Goal: Communication & Community: Answer question/provide support

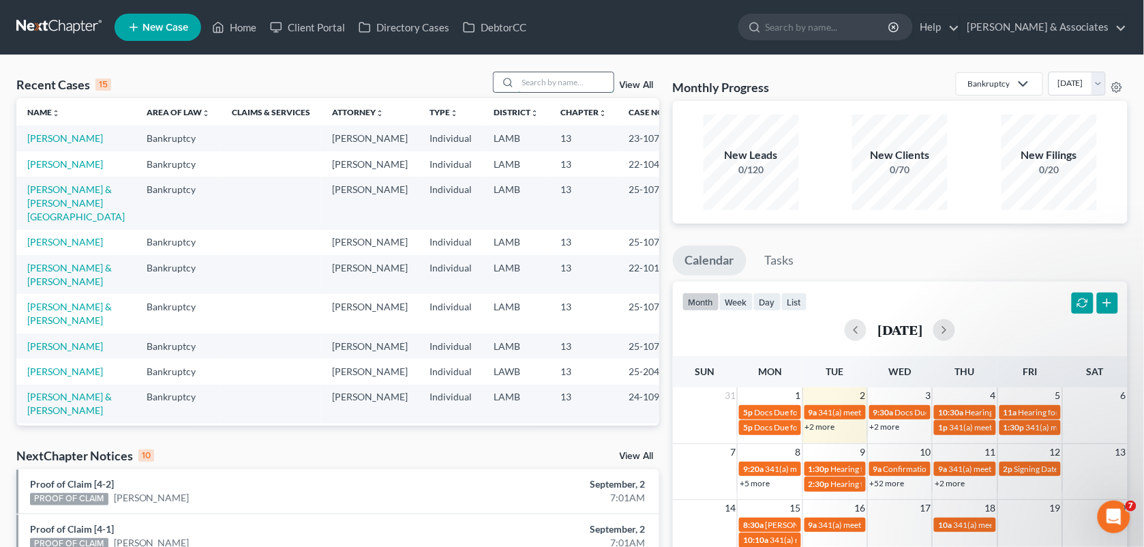
click at [518, 80] on input "search" at bounding box center [565, 82] width 95 height 20
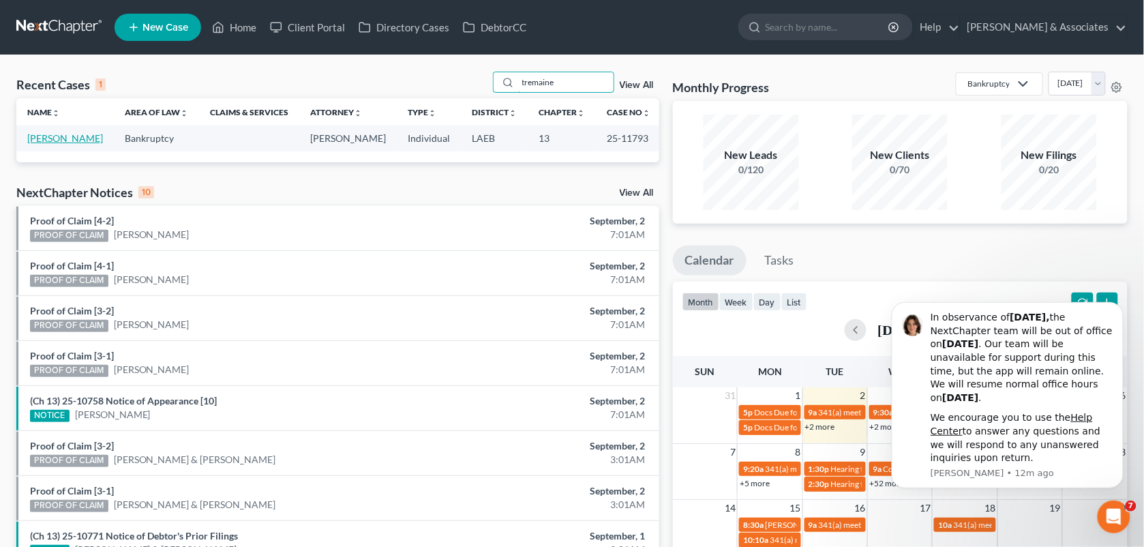
type input "tremaine"
click at [85, 135] on link "[PERSON_NAME]" at bounding box center [65, 138] width 76 height 12
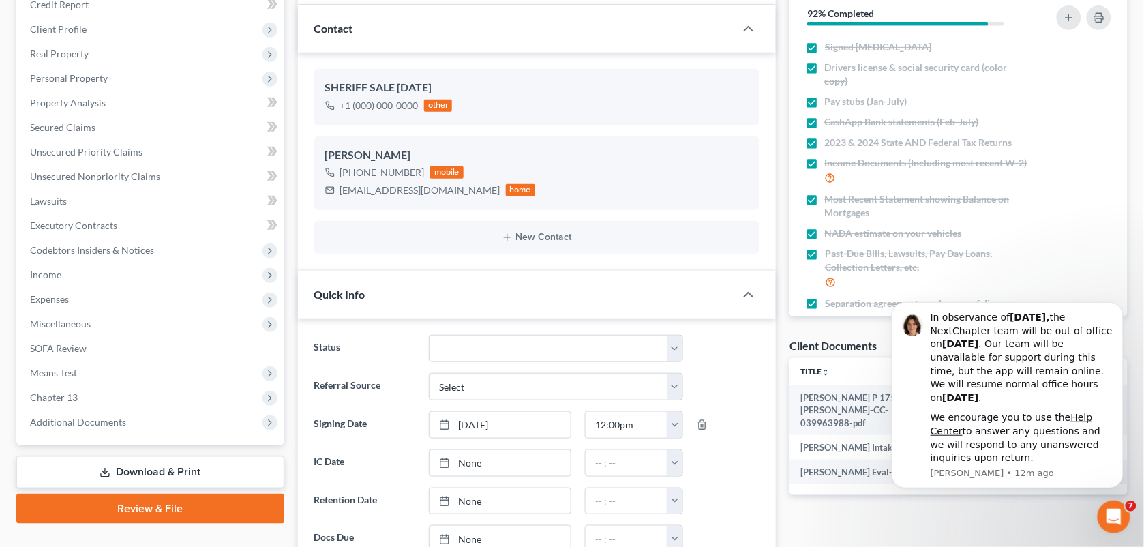
scroll to position [141, 0]
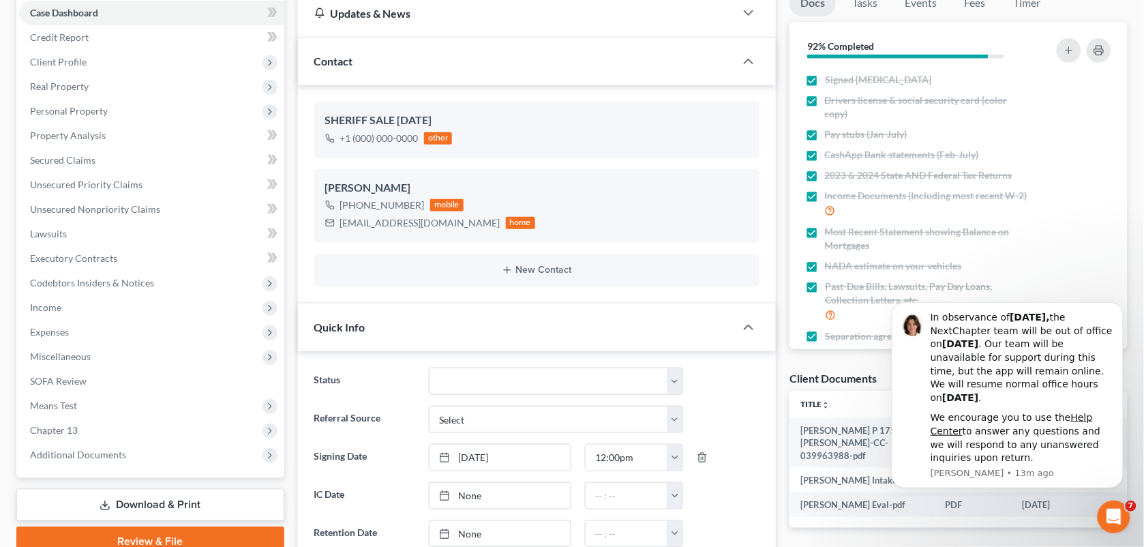
click at [752, 368] on div "Status Amended Plan Needed Awaiting Income Closed Confirmed Discharged Dismisse…" at bounding box center [538, 381] width 460 height 27
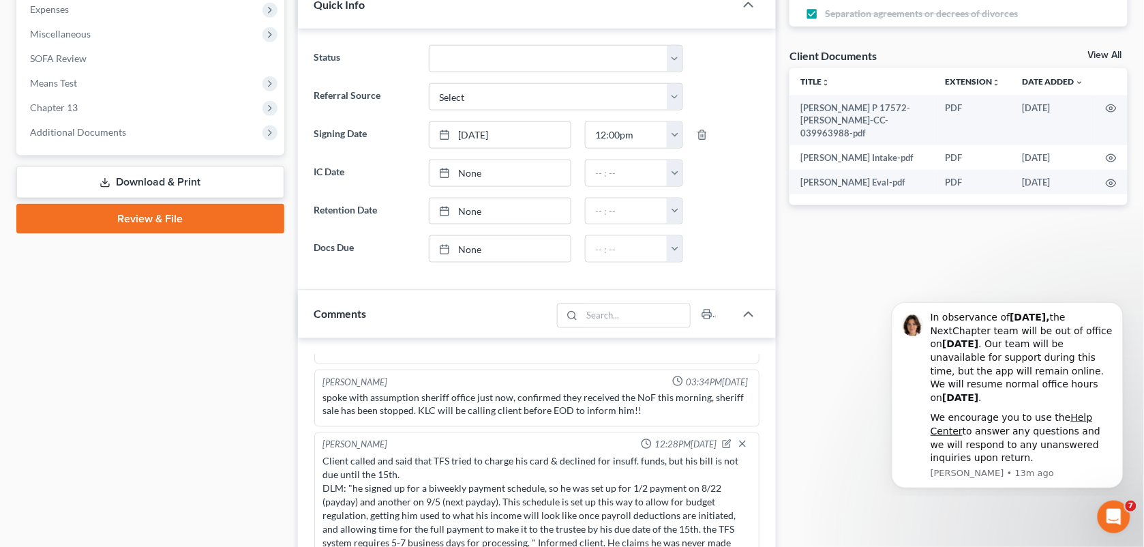
scroll to position [752, 0]
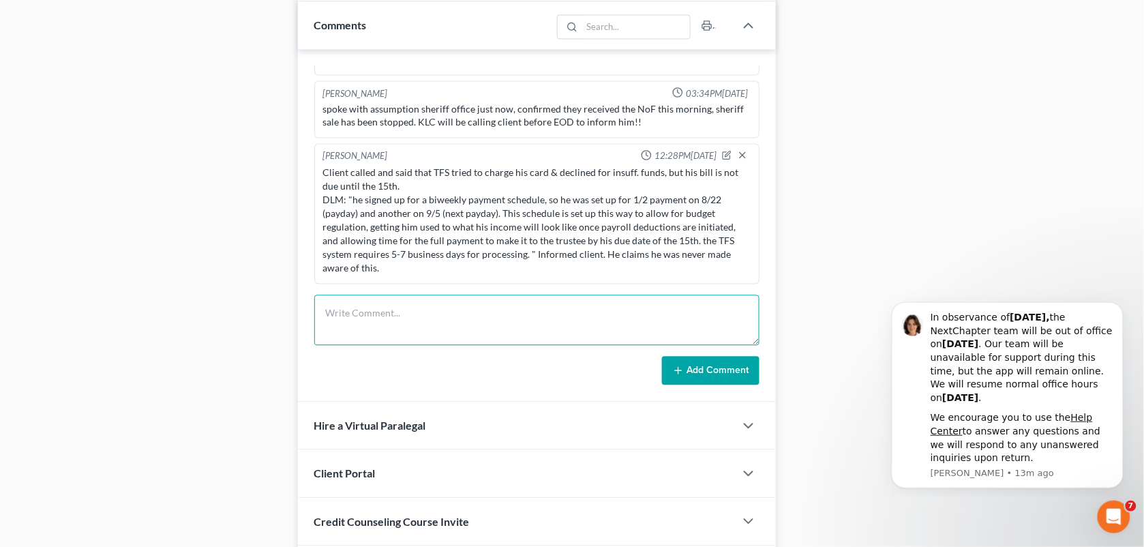
click at [511, 321] on textarea at bounding box center [537, 320] width 446 height 50
paste textarea "He said he got an automated message about docs he still needs to submit, he tho…"
type textarea "He said he got an automated message about docs he still needs to submit, he tho…"
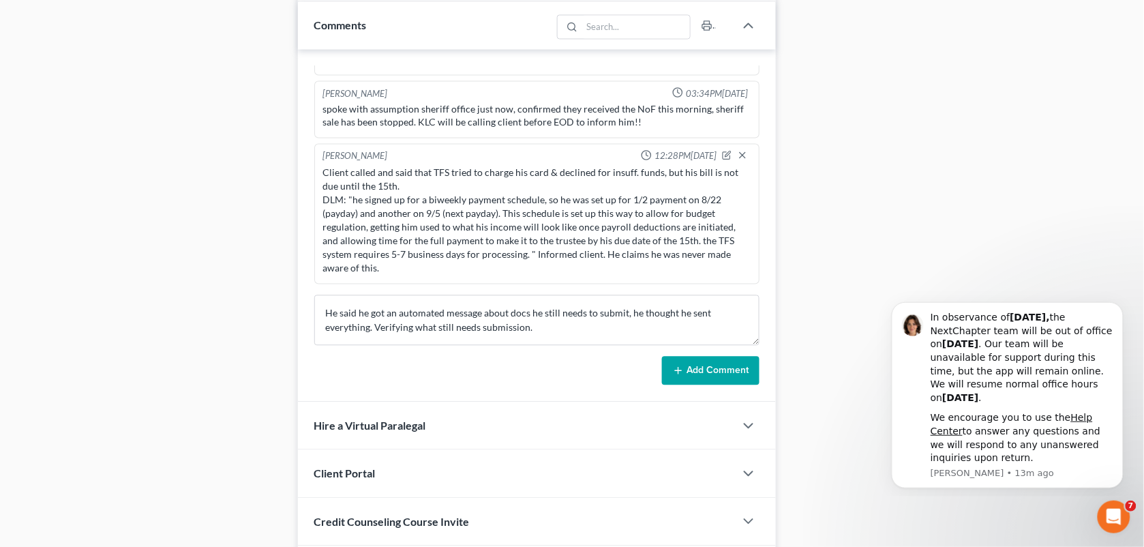
click at [713, 372] on button "Add Comment" at bounding box center [711, 371] width 98 height 29
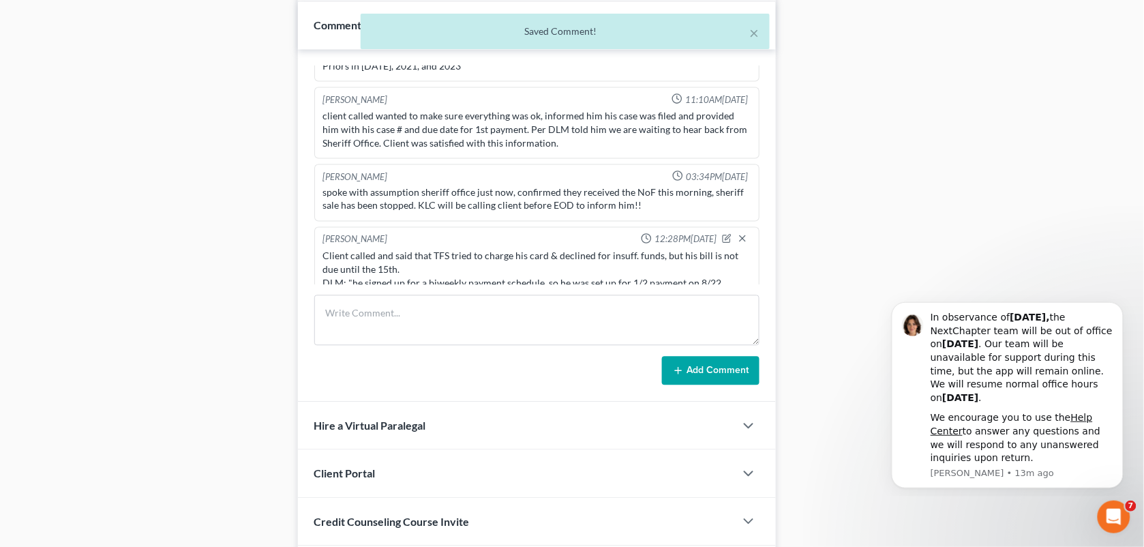
scroll to position [2306, 0]
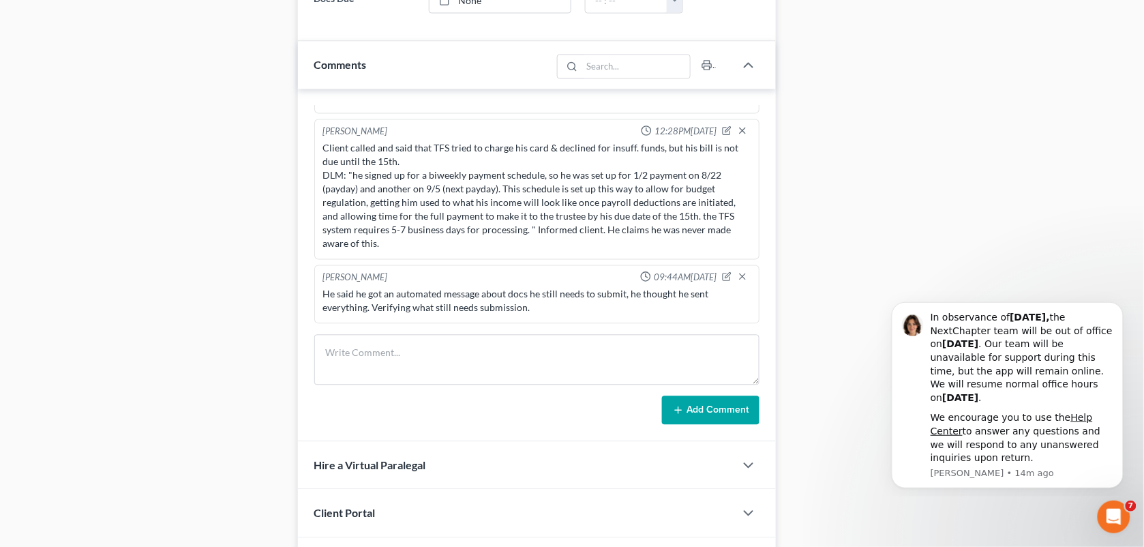
scroll to position [854, 0]
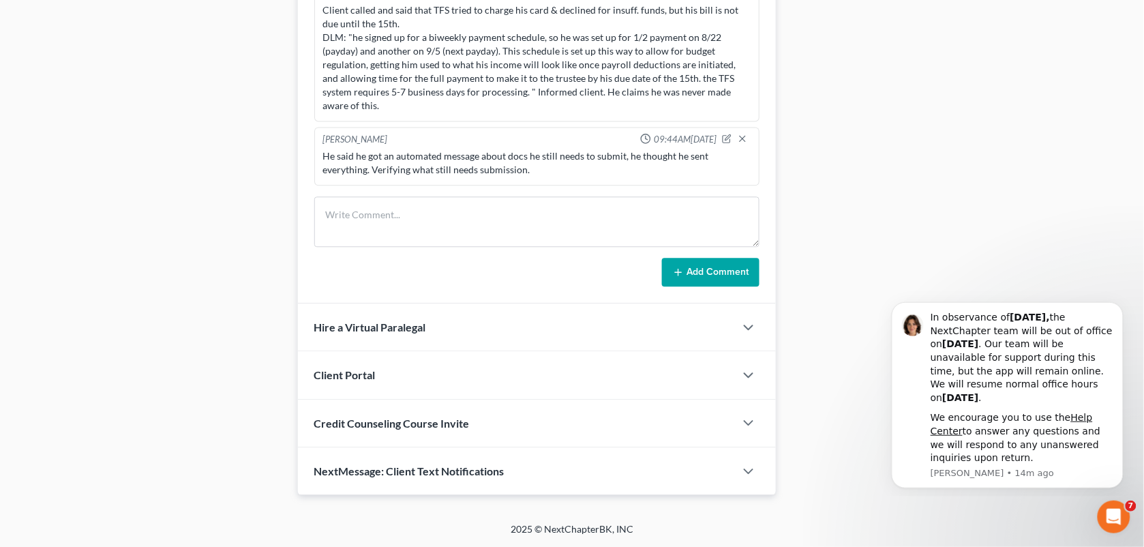
click at [488, 469] on span "NextMessage: Client Text Notifications" at bounding box center [409, 470] width 190 height 13
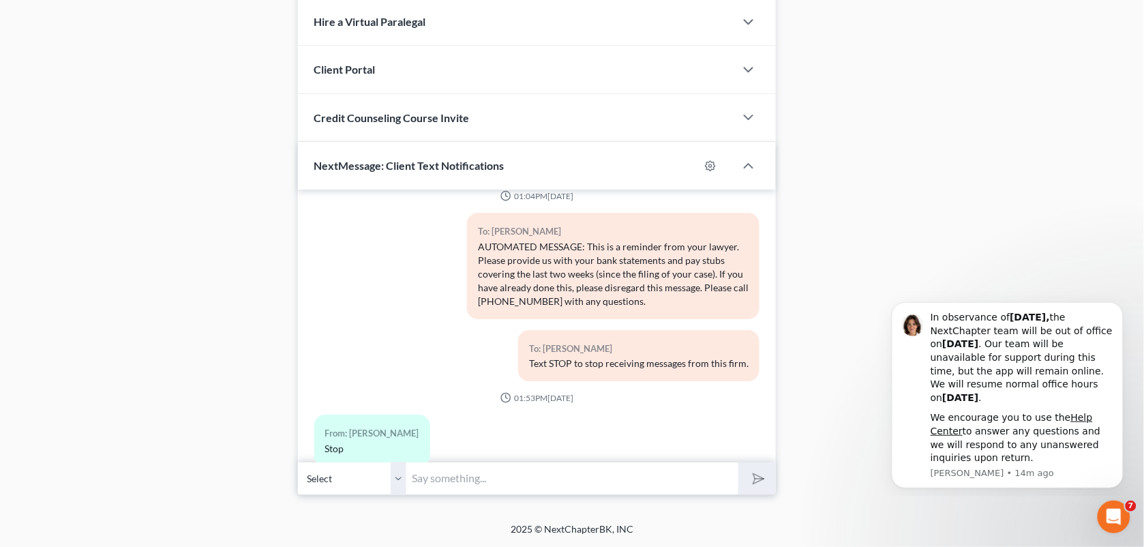
scroll to position [0, 0]
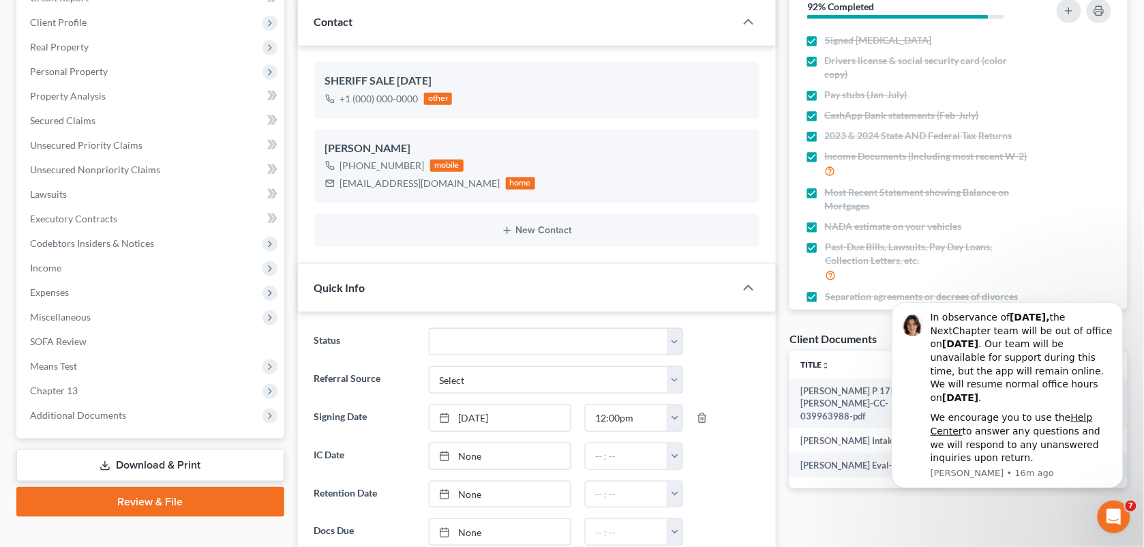
drag, startPoint x: 781, startPoint y: 58, endPoint x: 1132, endPoint y: 42, distance: 350.9
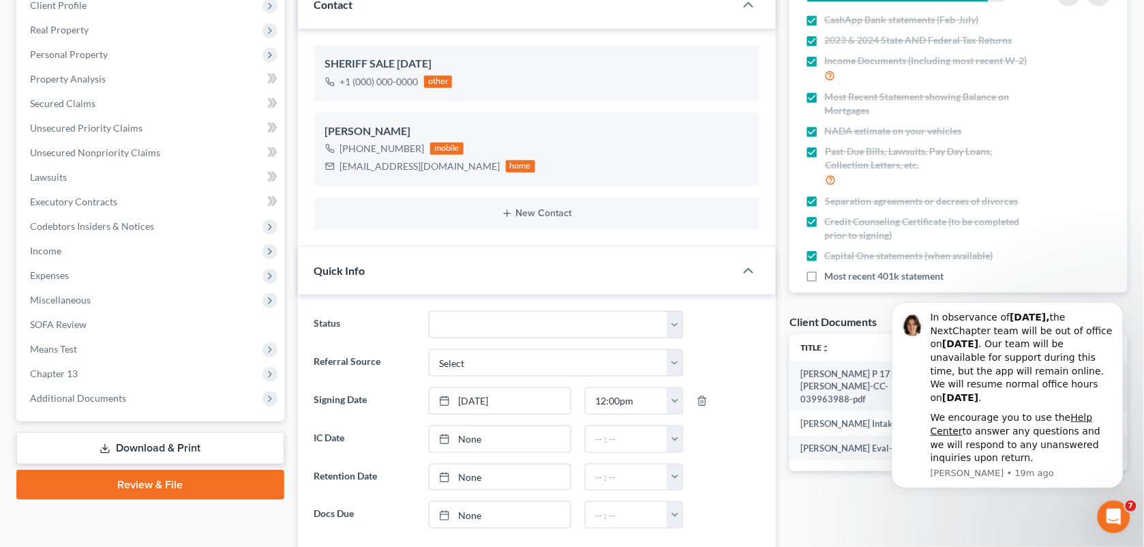
scroll to position [107, 0]
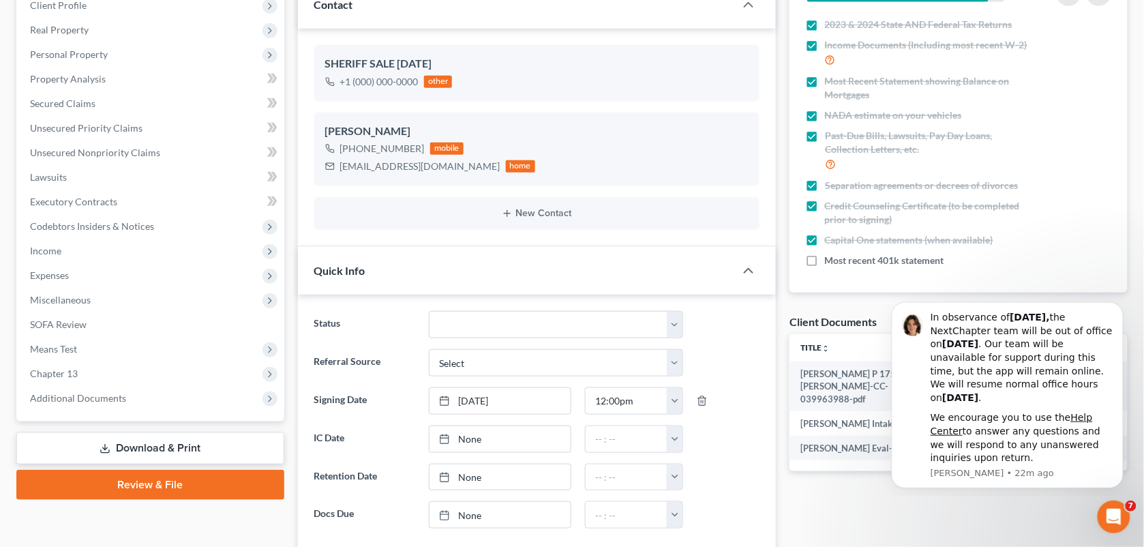
click at [458, 242] on div "SHERIFF SALE [DATE] +1 (000) 000-0000 other [PERSON_NAME] [PHONE_NUMBER] mobile…" at bounding box center [537, 138] width 479 height 218
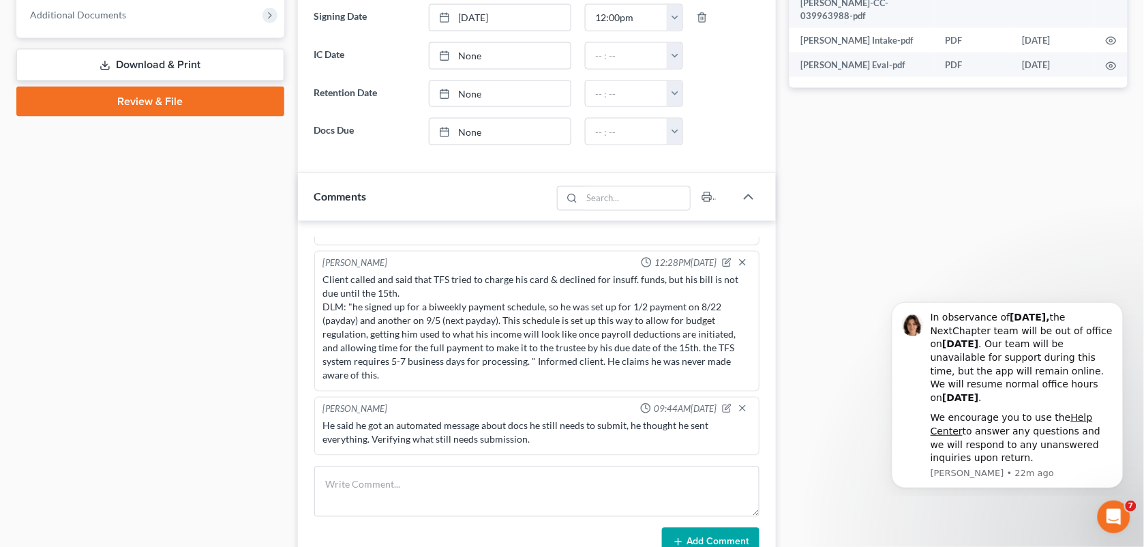
scroll to position [728, 0]
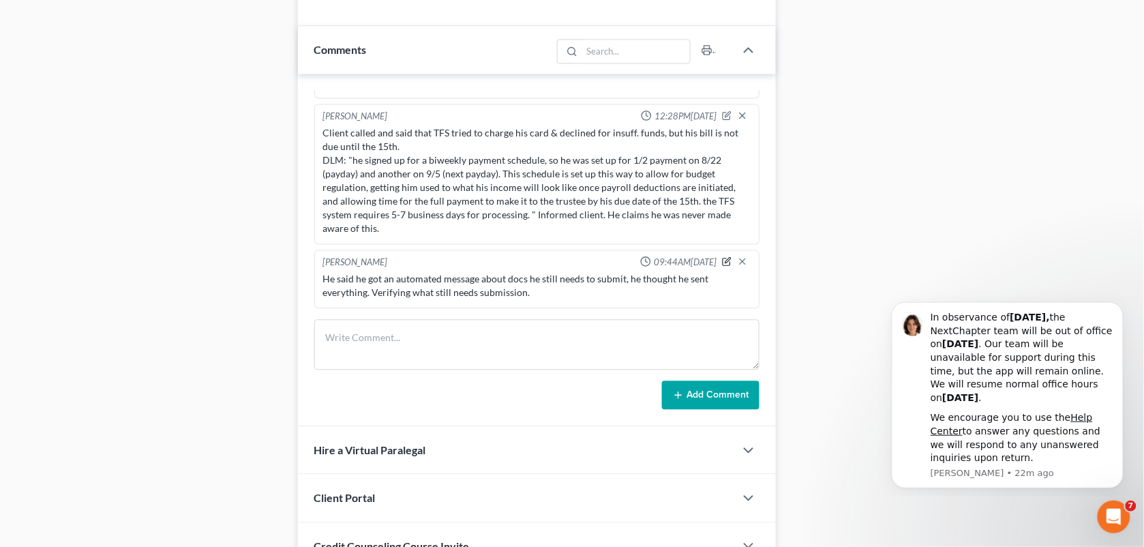
click at [722, 266] on icon "button" at bounding box center [727, 262] width 10 height 10
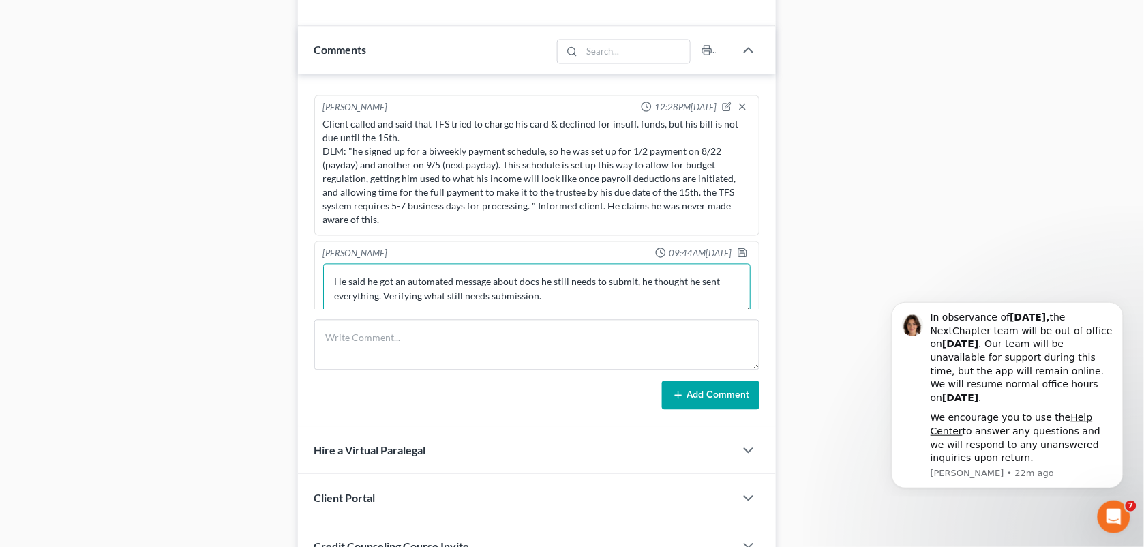
click at [556, 308] on textarea "He said he got an automated message about docs he still needs to submit, he tho…" at bounding box center [537, 289] width 428 height 50
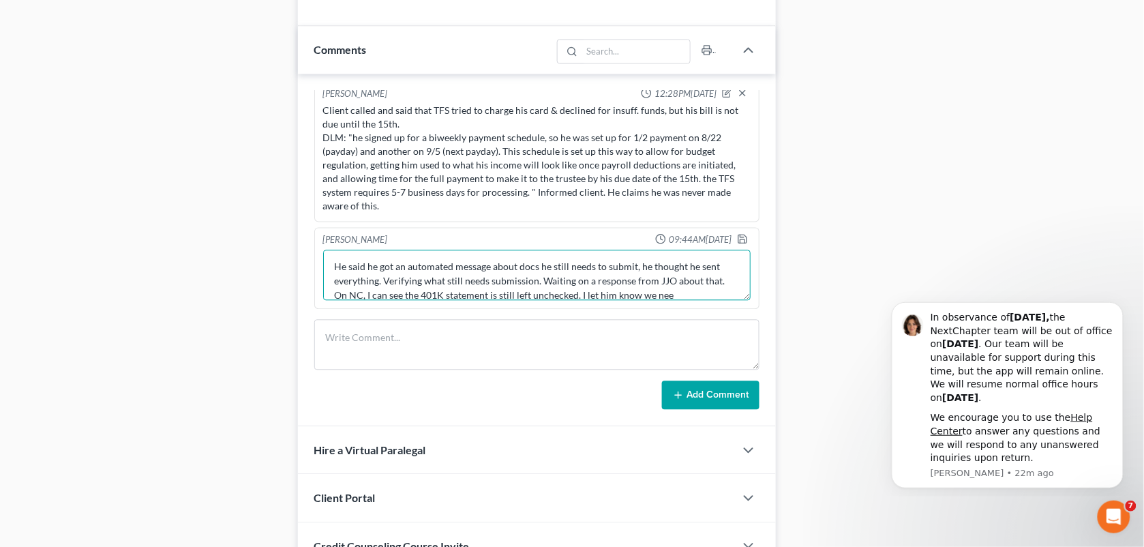
scroll to position [16, 0]
type textarea "He said he got an automated message about docs he still needs to submit, he tho…"
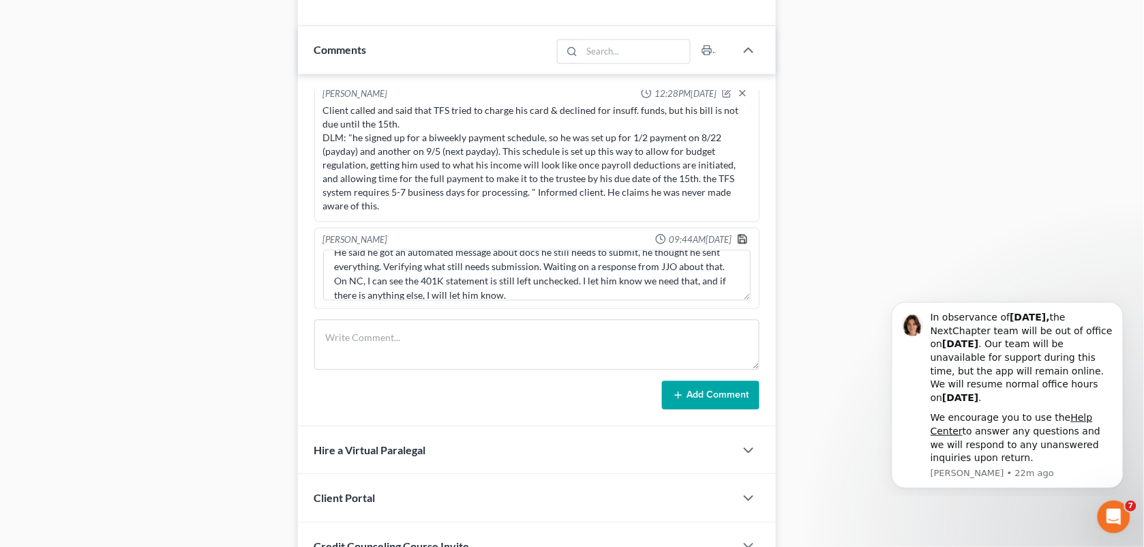
click at [738, 243] on icon "button" at bounding box center [742, 239] width 8 height 8
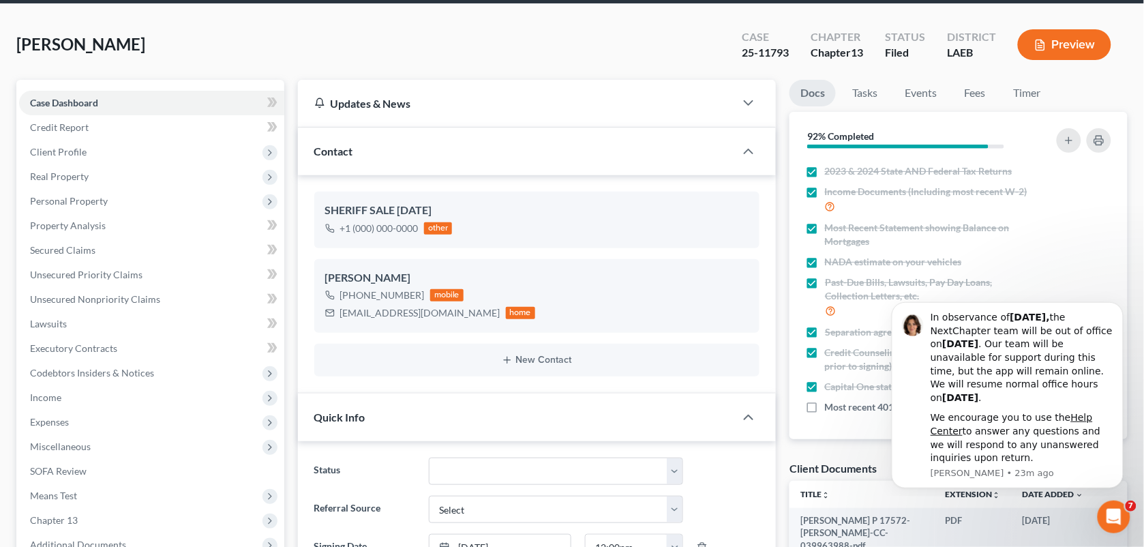
scroll to position [0, 0]
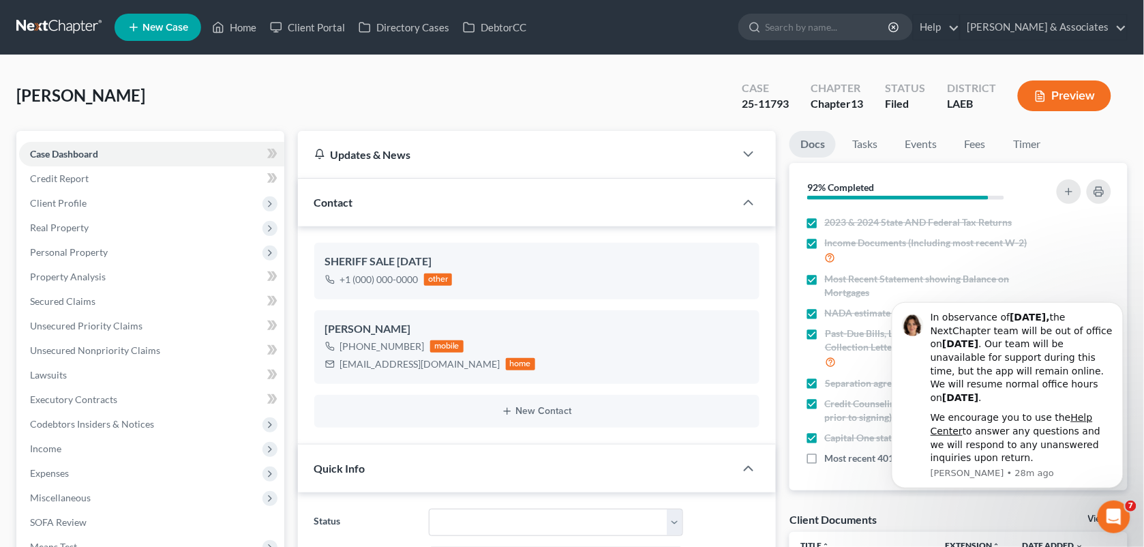
click at [681, 109] on div "[PERSON_NAME] Upgraded Case 25-11793 Chapter Chapter 13 Status Filed District L…" at bounding box center [571, 101] width 1111 height 59
click at [228, 19] on link "Home" at bounding box center [234, 27] width 58 height 25
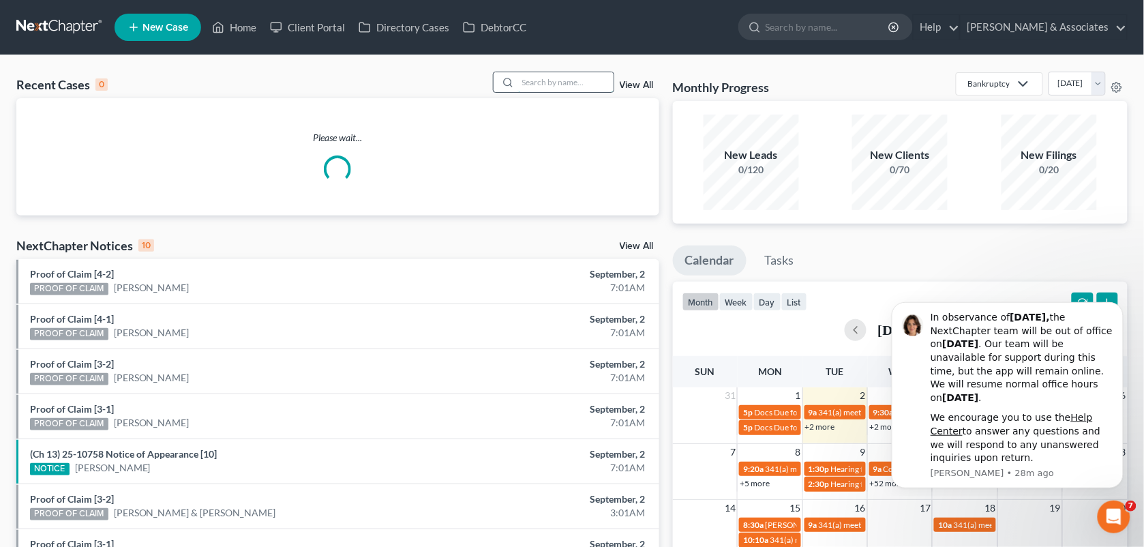
click at [533, 84] on input "search" at bounding box center [565, 82] width 95 height 20
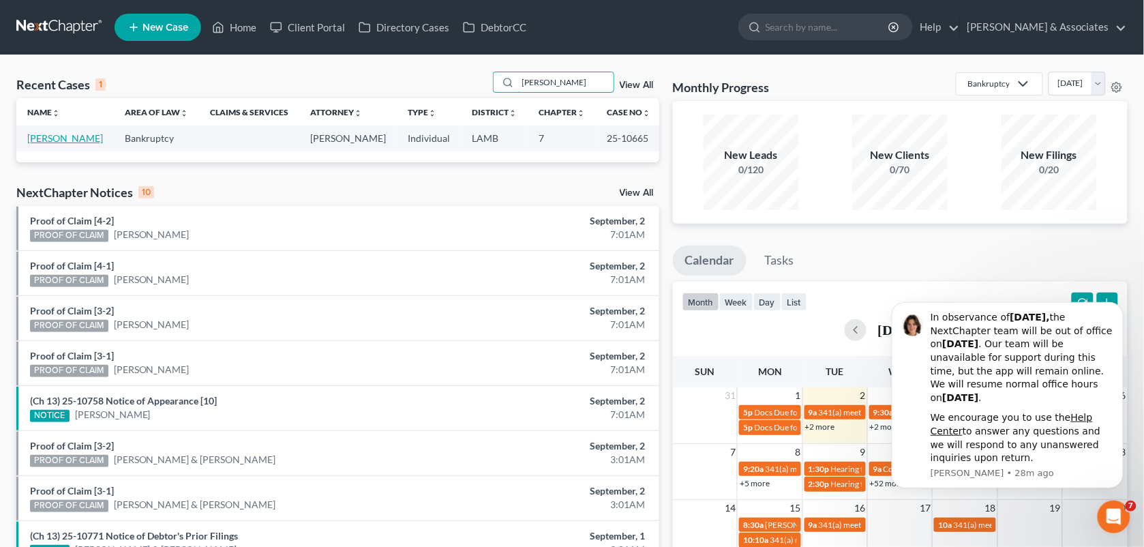
type input "[PERSON_NAME]"
click at [52, 134] on link "[PERSON_NAME]" at bounding box center [65, 138] width 76 height 12
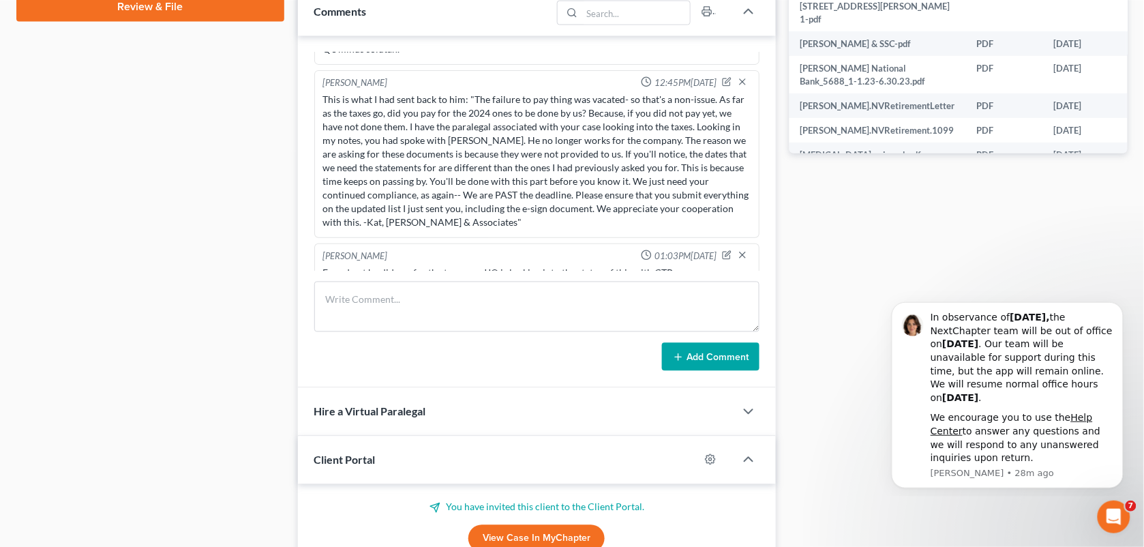
scroll to position [656, 0]
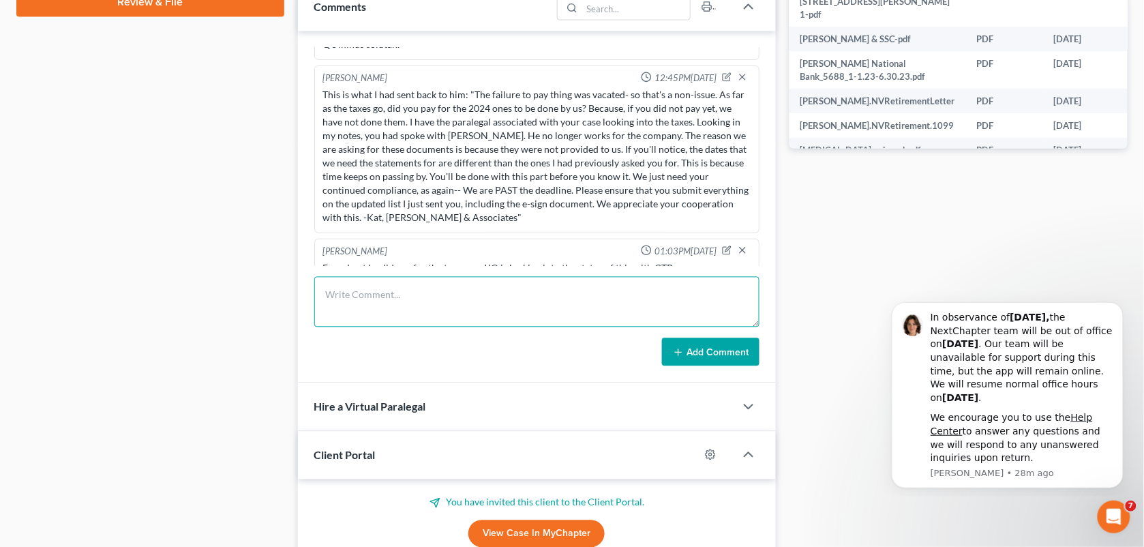
click at [473, 312] on textarea at bounding box center [537, 302] width 446 height 50
paste textarea "So, [PERSON_NAME] is calling to ask how to access the zoom meeting in one breat…"
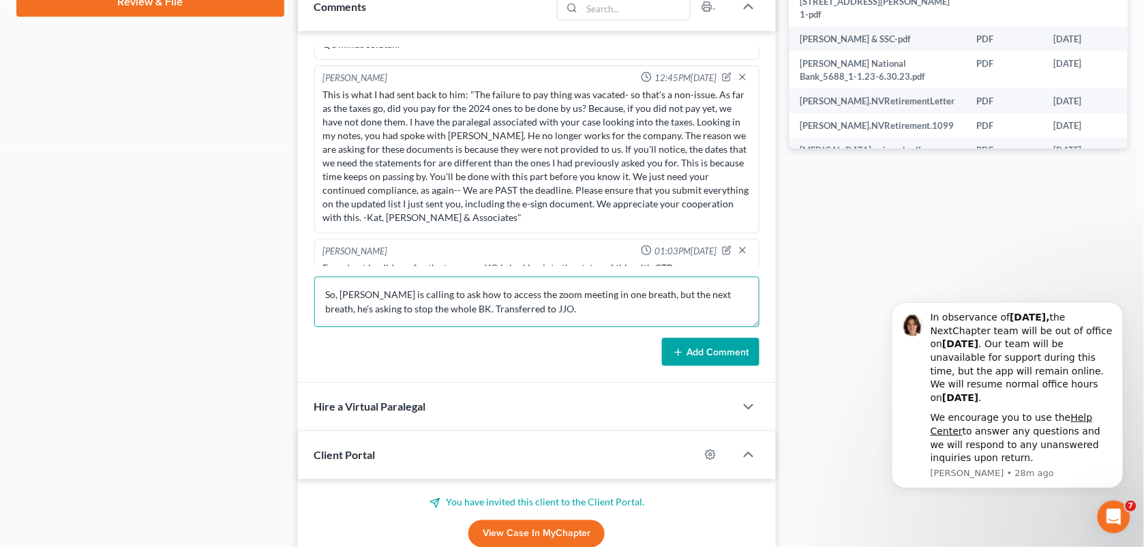
type textarea "So, [PERSON_NAME] is calling to ask how to access the zoom meeting in one breat…"
click at [730, 350] on button "Add Comment" at bounding box center [711, 352] width 98 height 29
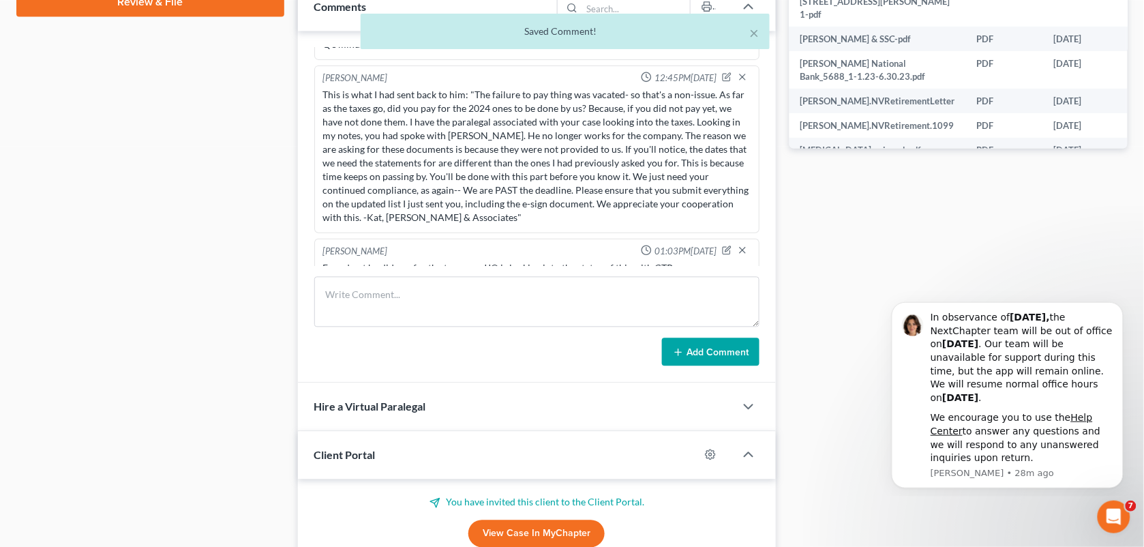
scroll to position [6343, 0]
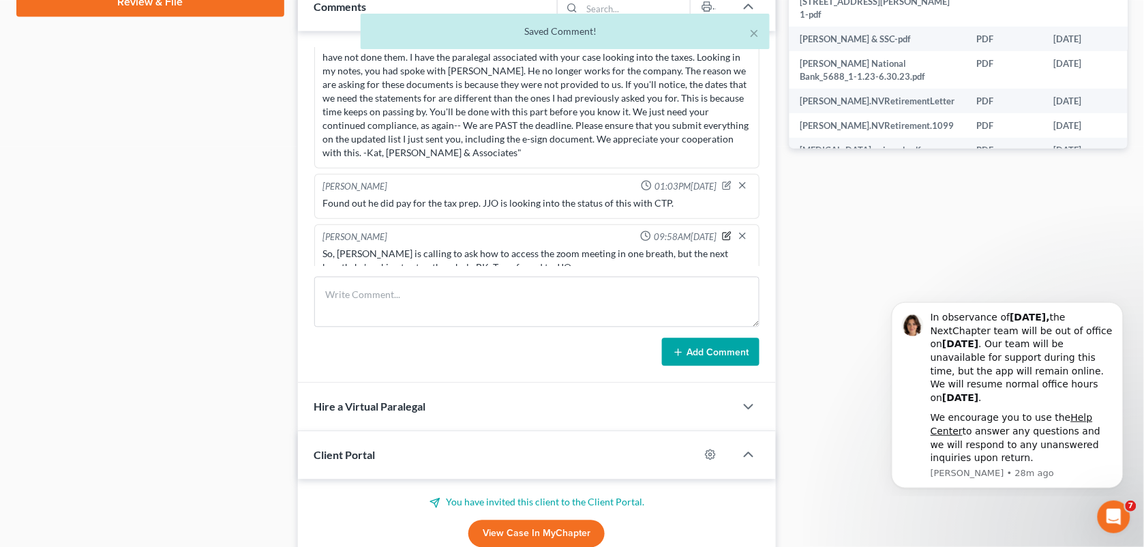
click at [726, 232] on icon "button" at bounding box center [728, 234] width 5 height 5
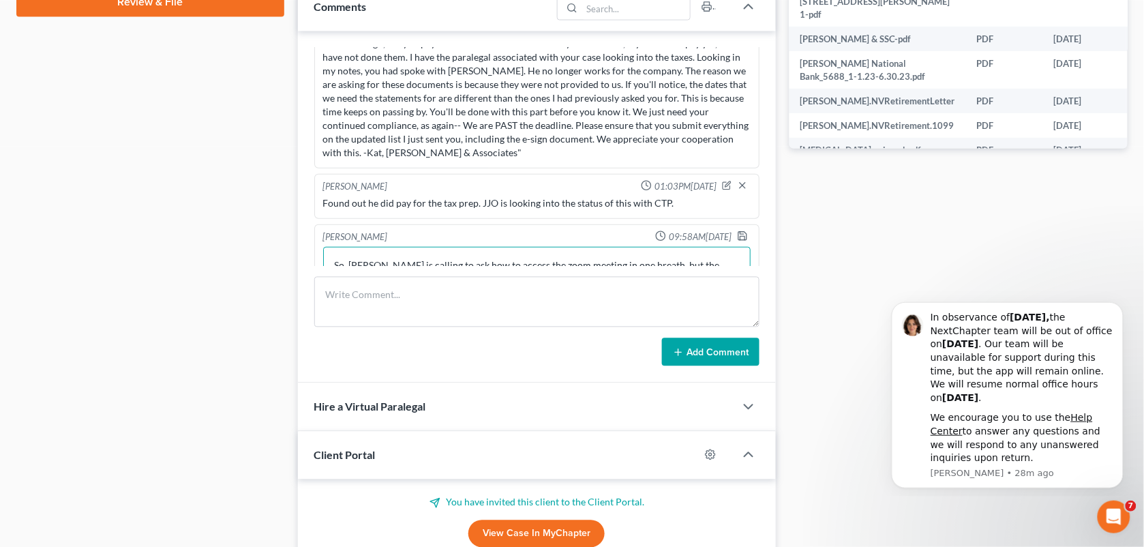
click at [345, 250] on textarea "So, [PERSON_NAME] is calling to ask how to access the zoom meeting in one breat…" at bounding box center [537, 272] width 428 height 50
click at [438, 253] on textarea "[PERSON_NAME] is calling to ask how to access the zoom meeting in one breath, b…" at bounding box center [537, 272] width 428 height 50
click at [711, 362] on button "Add Comment" at bounding box center [711, 352] width 98 height 29
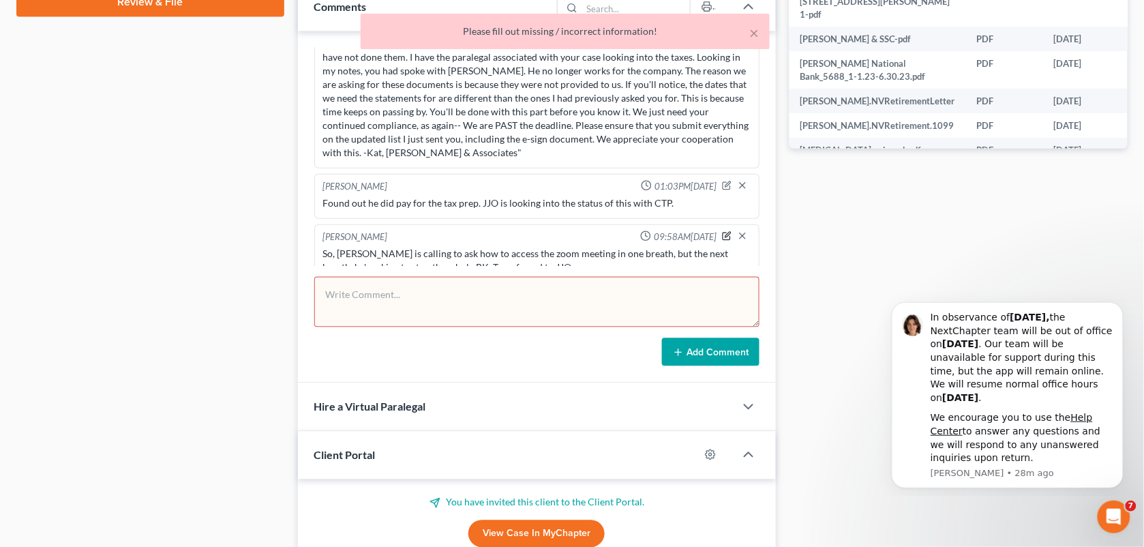
click at [726, 232] on icon "button" at bounding box center [728, 234] width 5 height 5
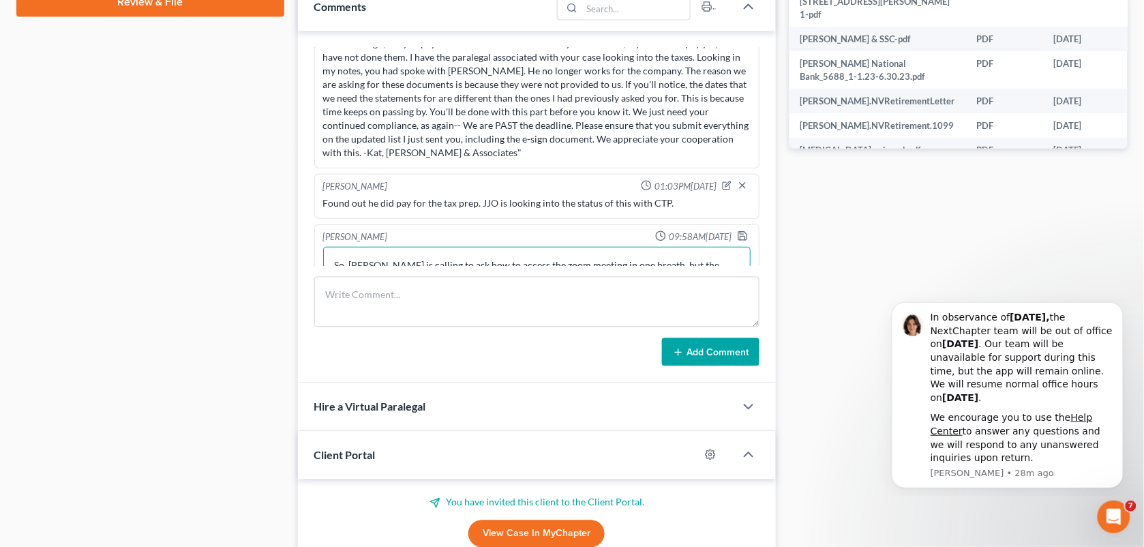
click at [356, 247] on textarea "So, [PERSON_NAME] is calling to ask how to access the zoom meeting in one breat…" at bounding box center [537, 272] width 428 height 50
click at [408, 253] on textarea "[PERSON_NAME] is calling to ask how to access the zoom meeting in one breath, b…" at bounding box center [537, 272] width 428 height 50
type textarea "[PERSON_NAME] called in to ask how to access the zoom meeting in one breath, bu…"
click at [737, 230] on icon "button" at bounding box center [742, 235] width 11 height 11
click at [169, 332] on div "Case Dashboard Payments Invoices Payments Payments Credit Report Client Profile" at bounding box center [151, 220] width 282 height 1491
